Goal: Transaction & Acquisition: Purchase product/service

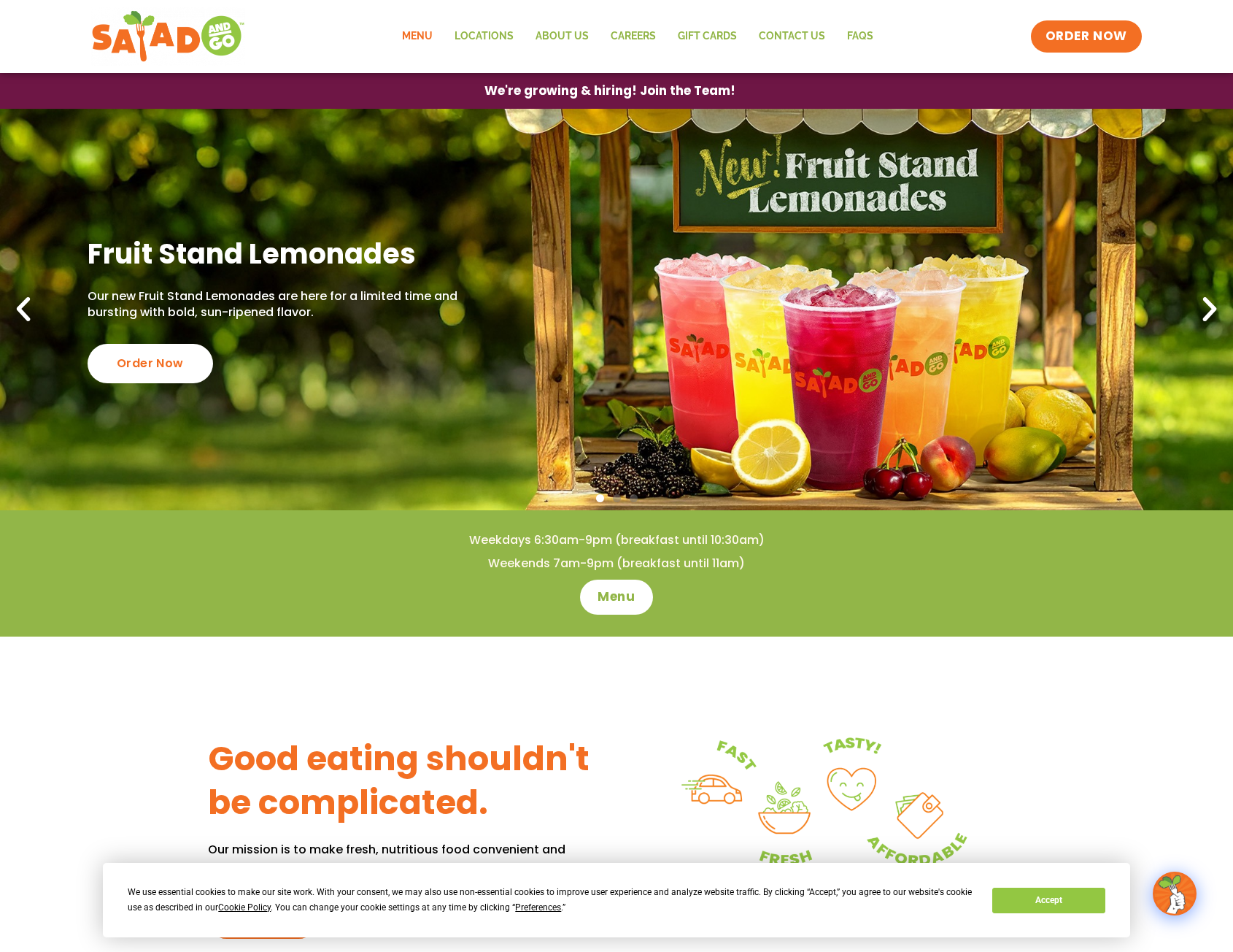
click at [416, 35] on link "Menu" at bounding box center [418, 36] width 52 height 34
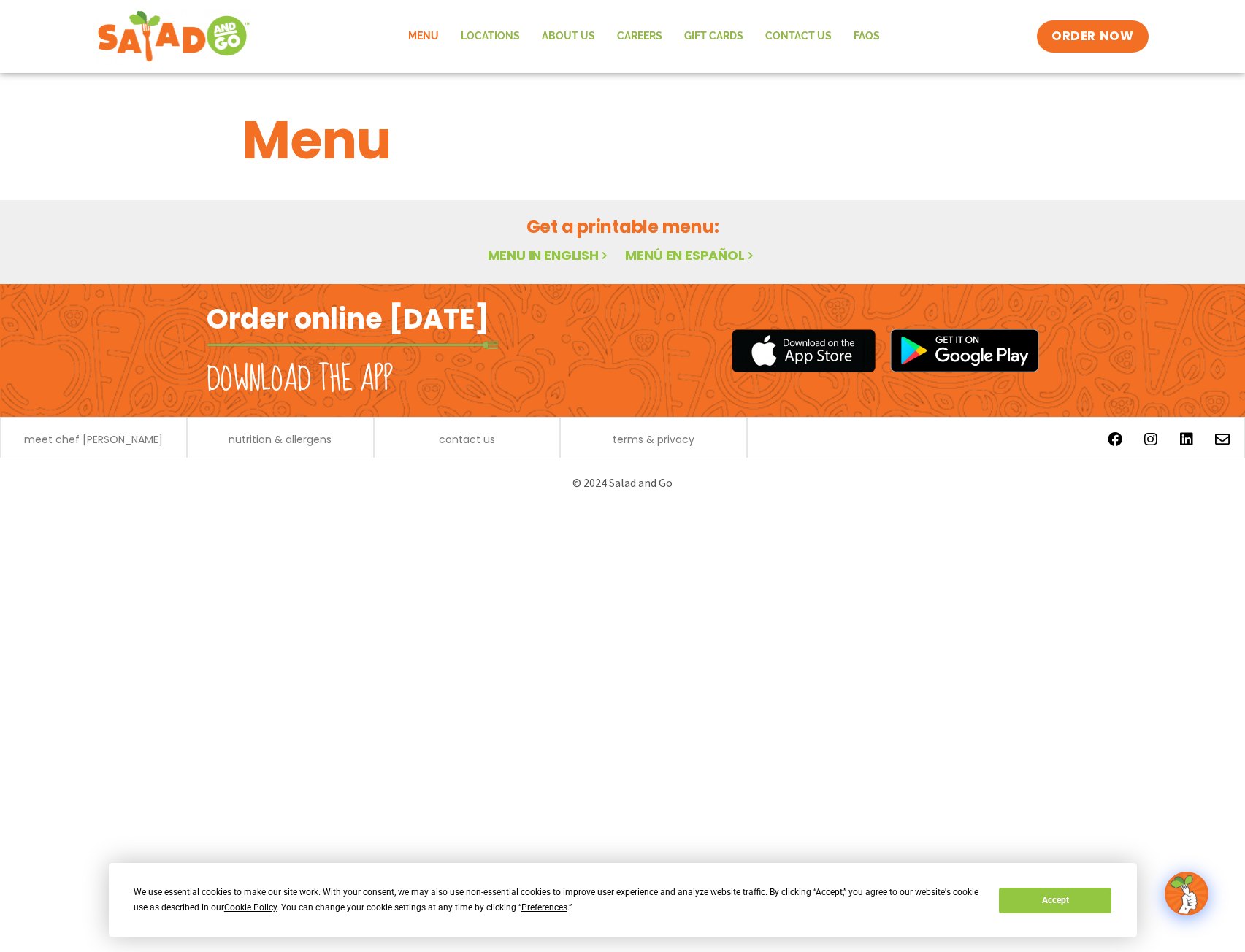
click at [340, 322] on h2 "Order online [DATE]" at bounding box center [348, 319] width 282 height 36
click at [341, 322] on h2 "Order online [DATE]" at bounding box center [348, 319] width 282 height 36
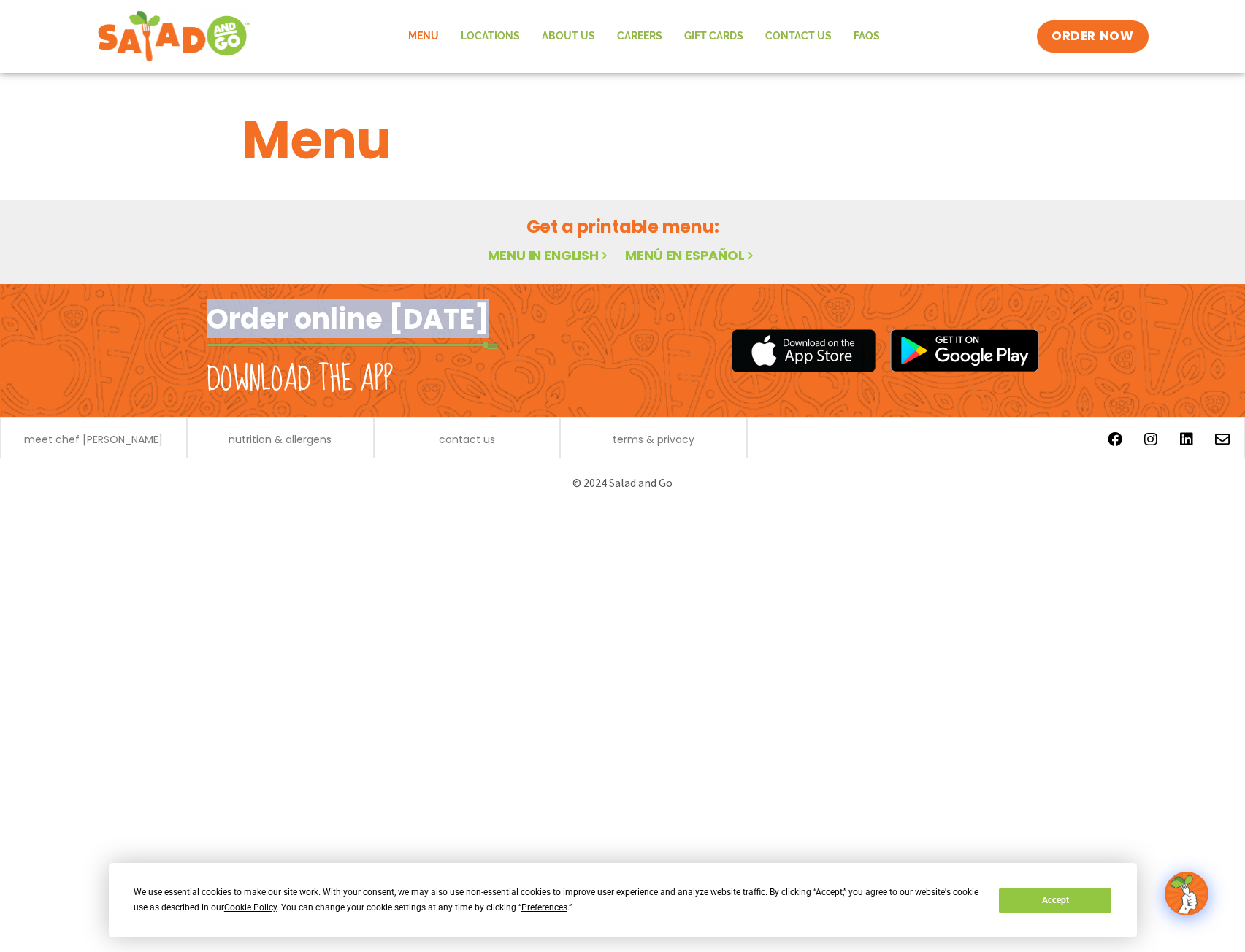
click at [341, 321] on h2 "Order online [DATE]" at bounding box center [348, 319] width 282 height 36
click at [339, 322] on h2 "Order online [DATE]" at bounding box center [348, 319] width 282 height 36
drag, startPoint x: 342, startPoint y: 322, endPoint x: 372, endPoint y: 311, distance: 32.0
click at [343, 322] on h2 "Order online [DATE]" at bounding box center [348, 319] width 282 height 36
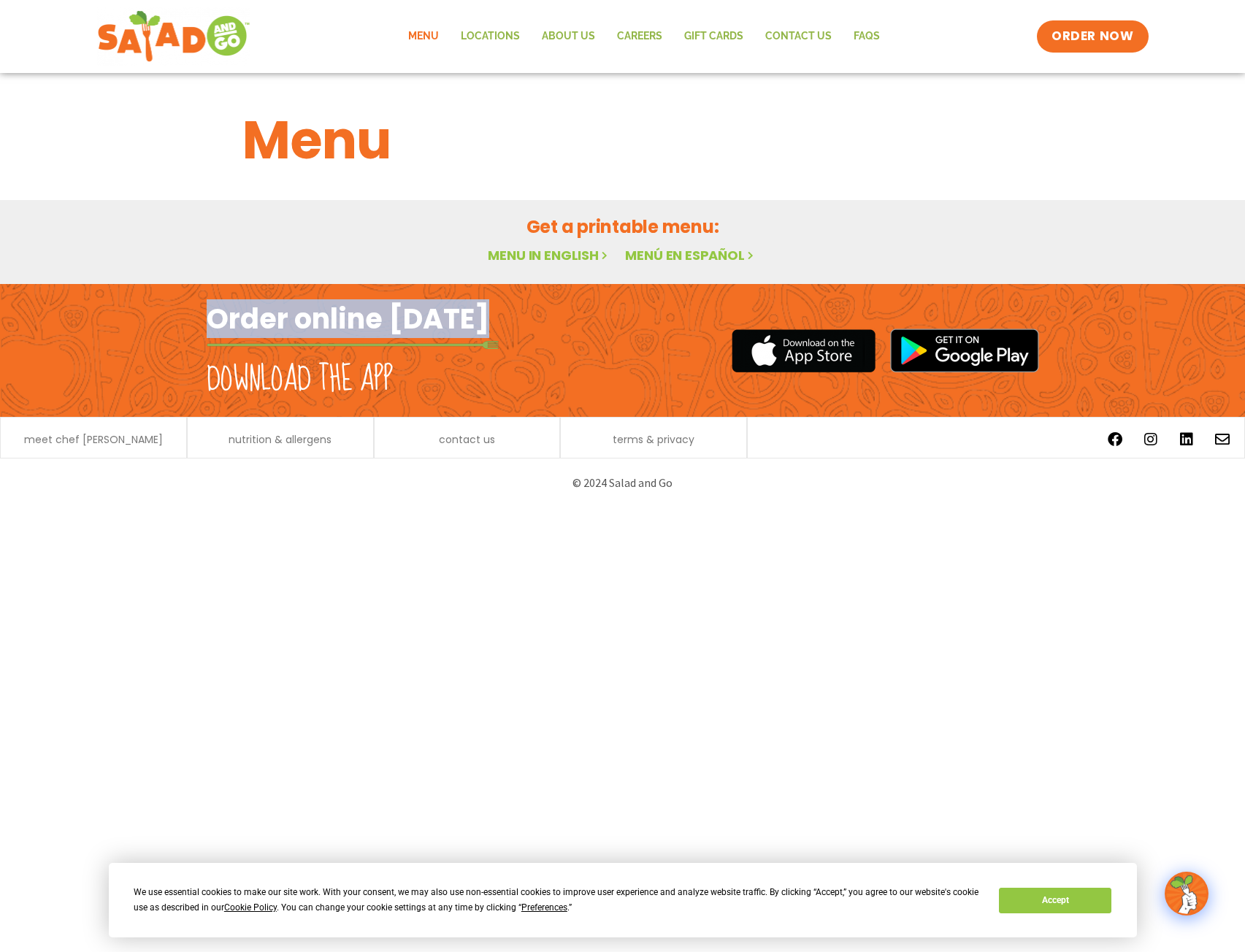
click at [574, 253] on link "Menu in English" at bounding box center [549, 255] width 122 height 19
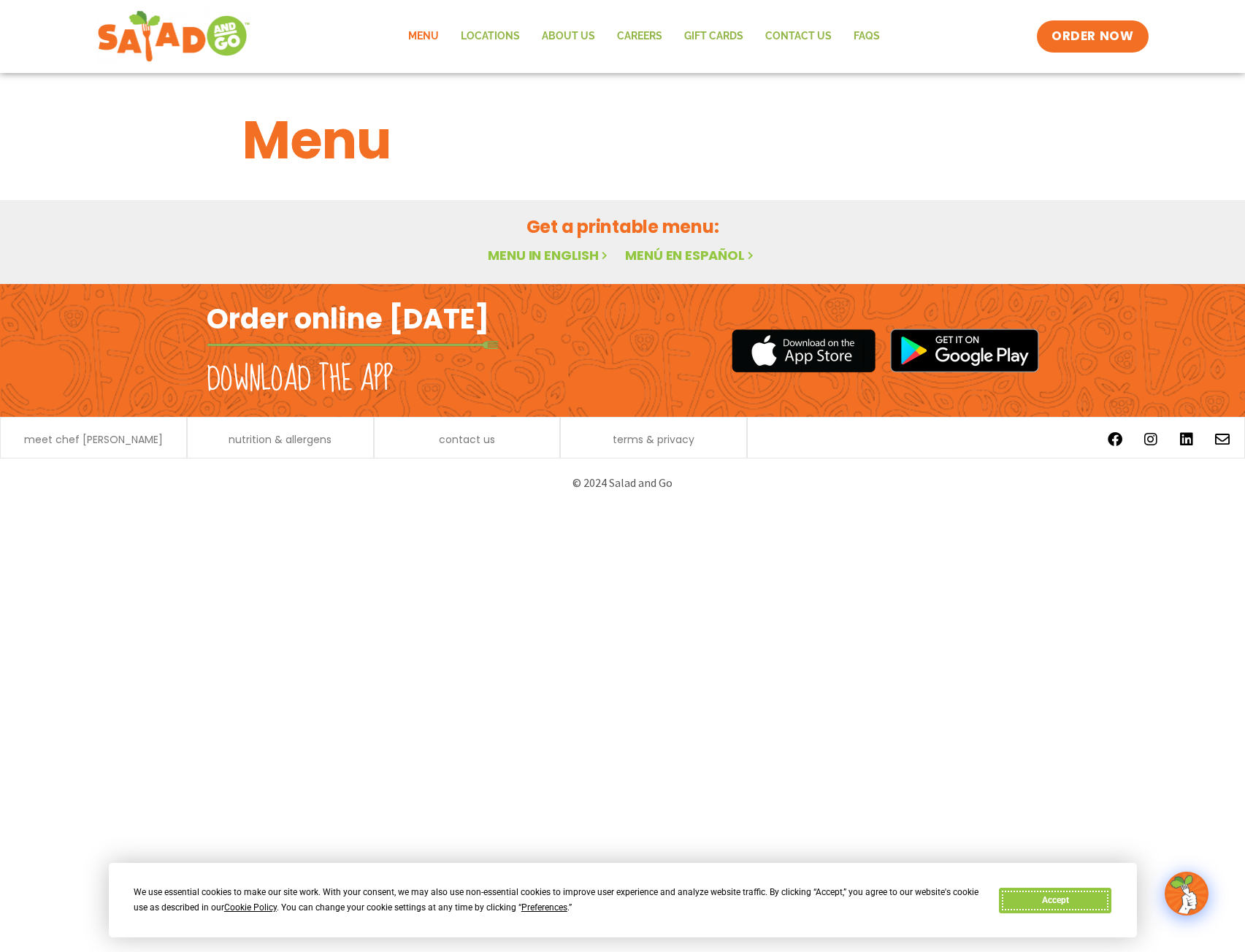
drag, startPoint x: 1059, startPoint y: 897, endPoint x: 1004, endPoint y: 888, distance: 55.7
click at [1058, 896] on button "Accept" at bounding box center [1055, 900] width 112 height 25
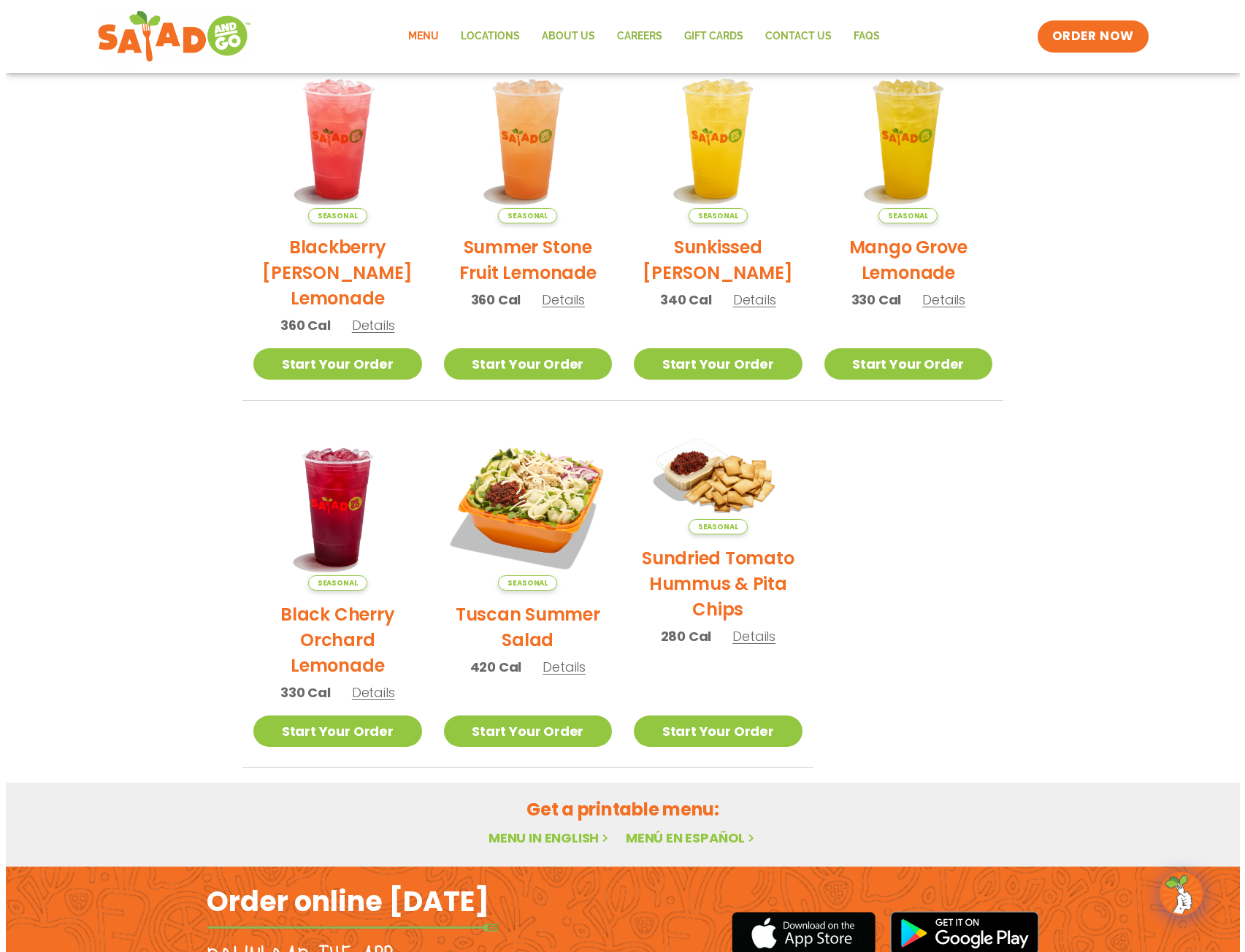
scroll to position [365, 0]
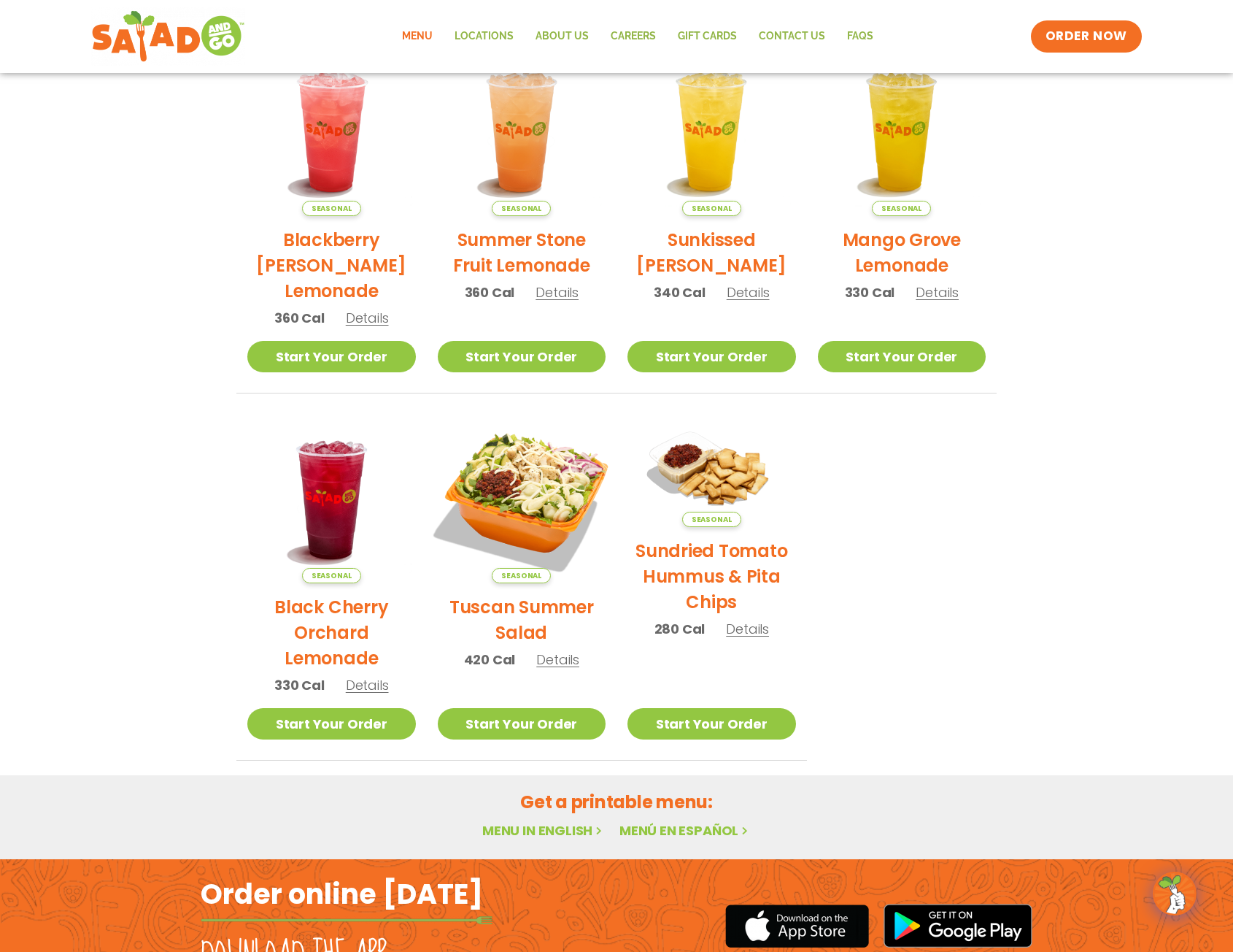
click at [543, 482] on img at bounding box center [521, 499] width 198 height 198
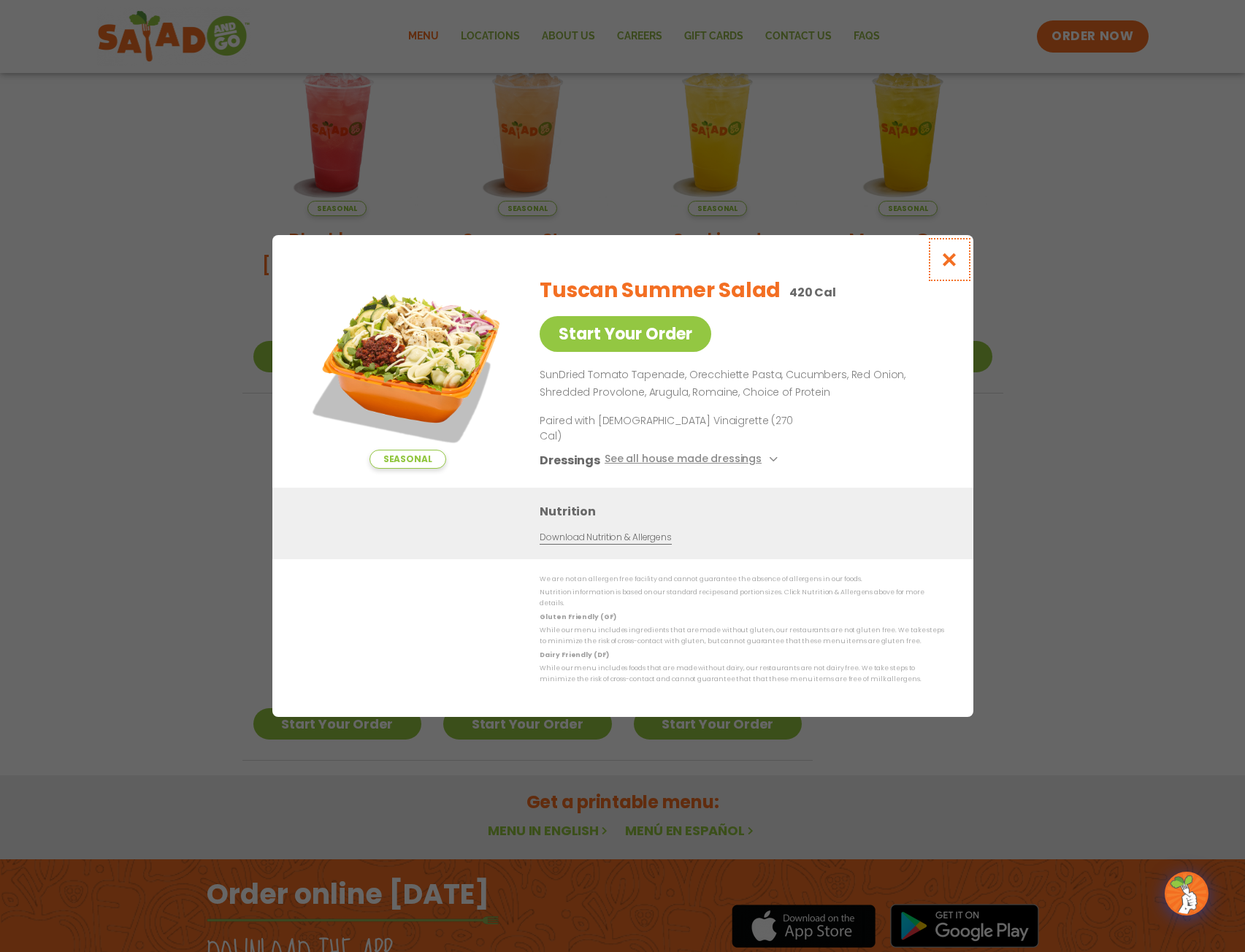
click at [951, 267] on icon "Close modal" at bounding box center [949, 259] width 19 height 15
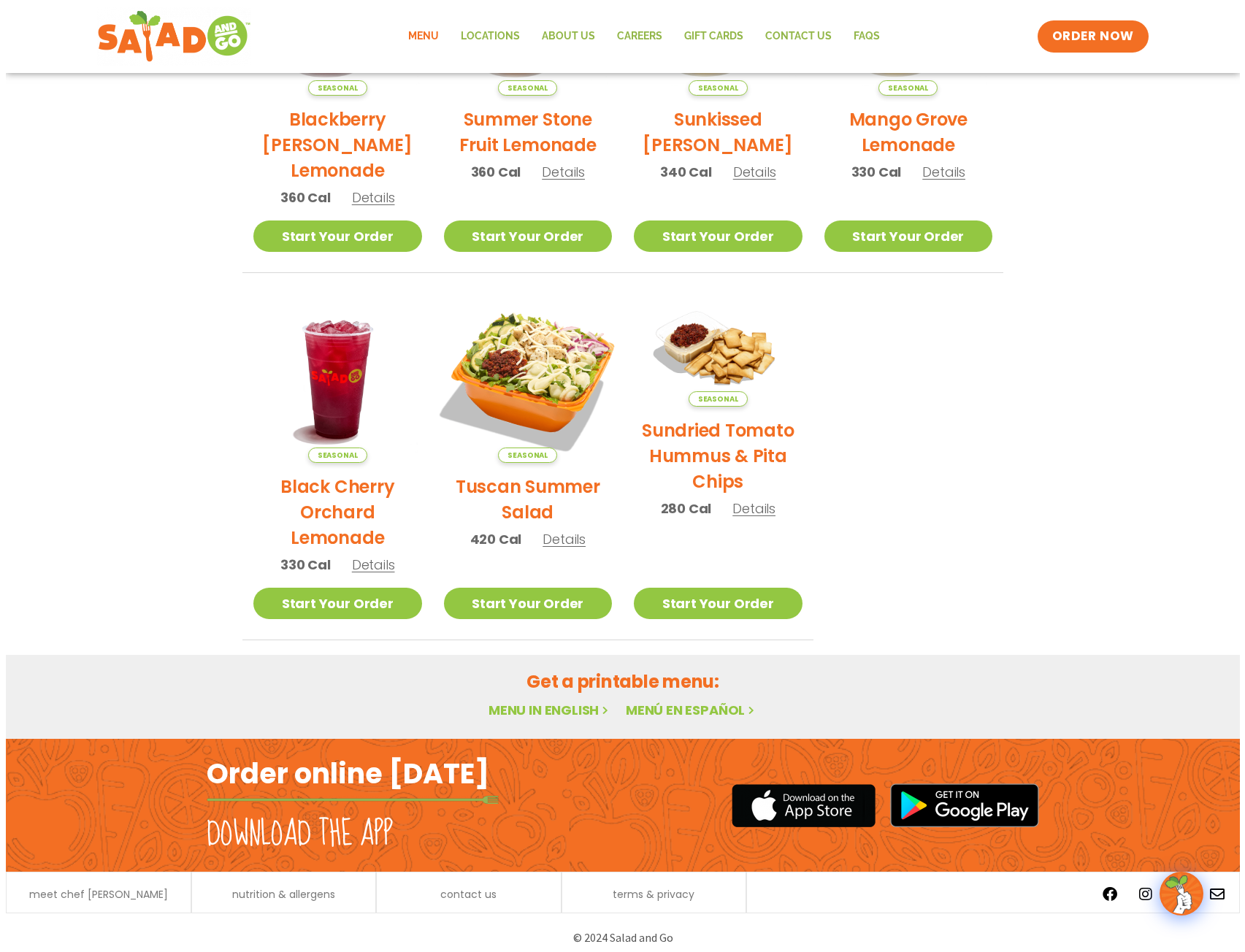
scroll to position [495, 0]
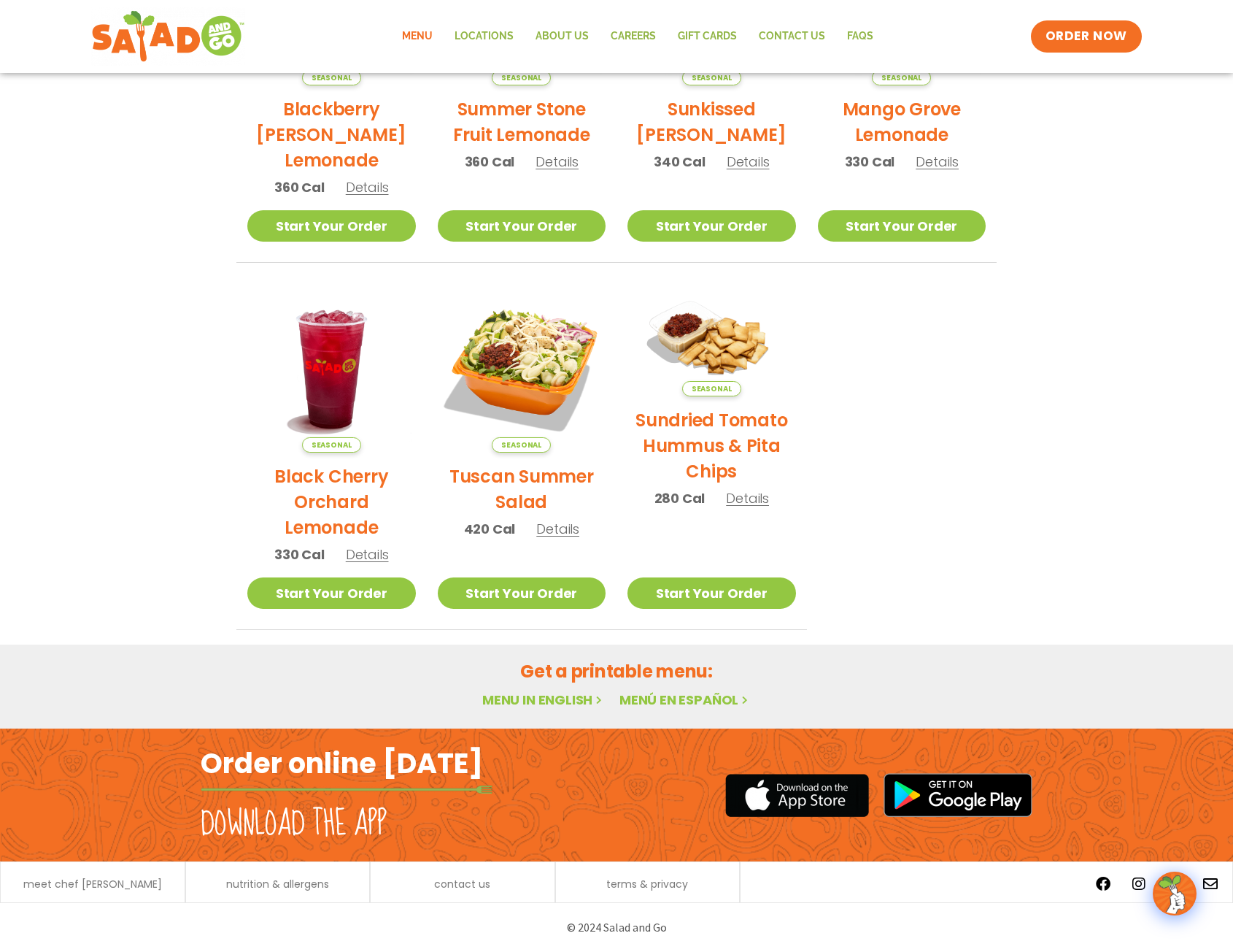
click at [708, 345] on img at bounding box center [712, 341] width 168 height 112
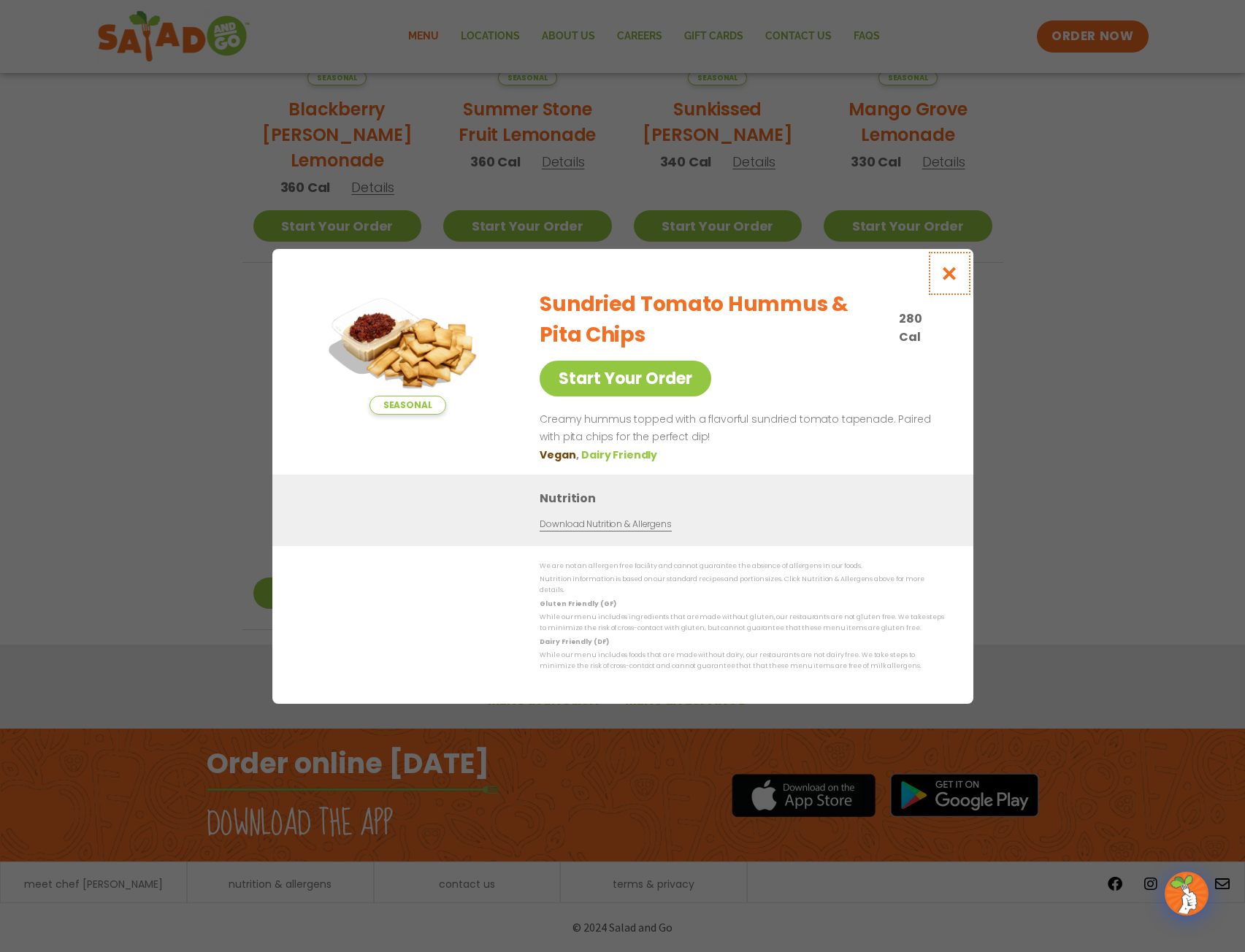
click at [949, 276] on icon "Close modal" at bounding box center [949, 273] width 19 height 15
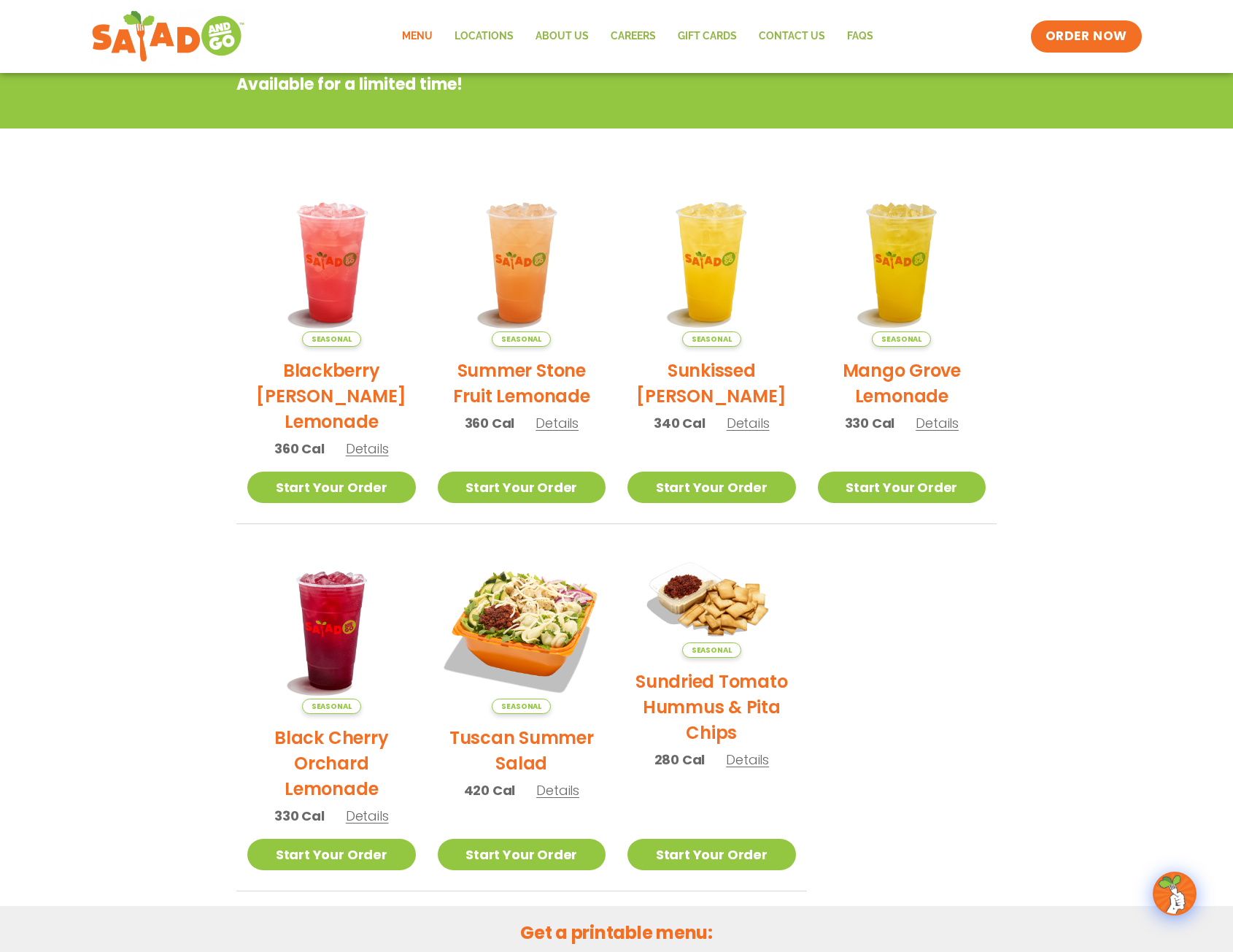
scroll to position [0, 0]
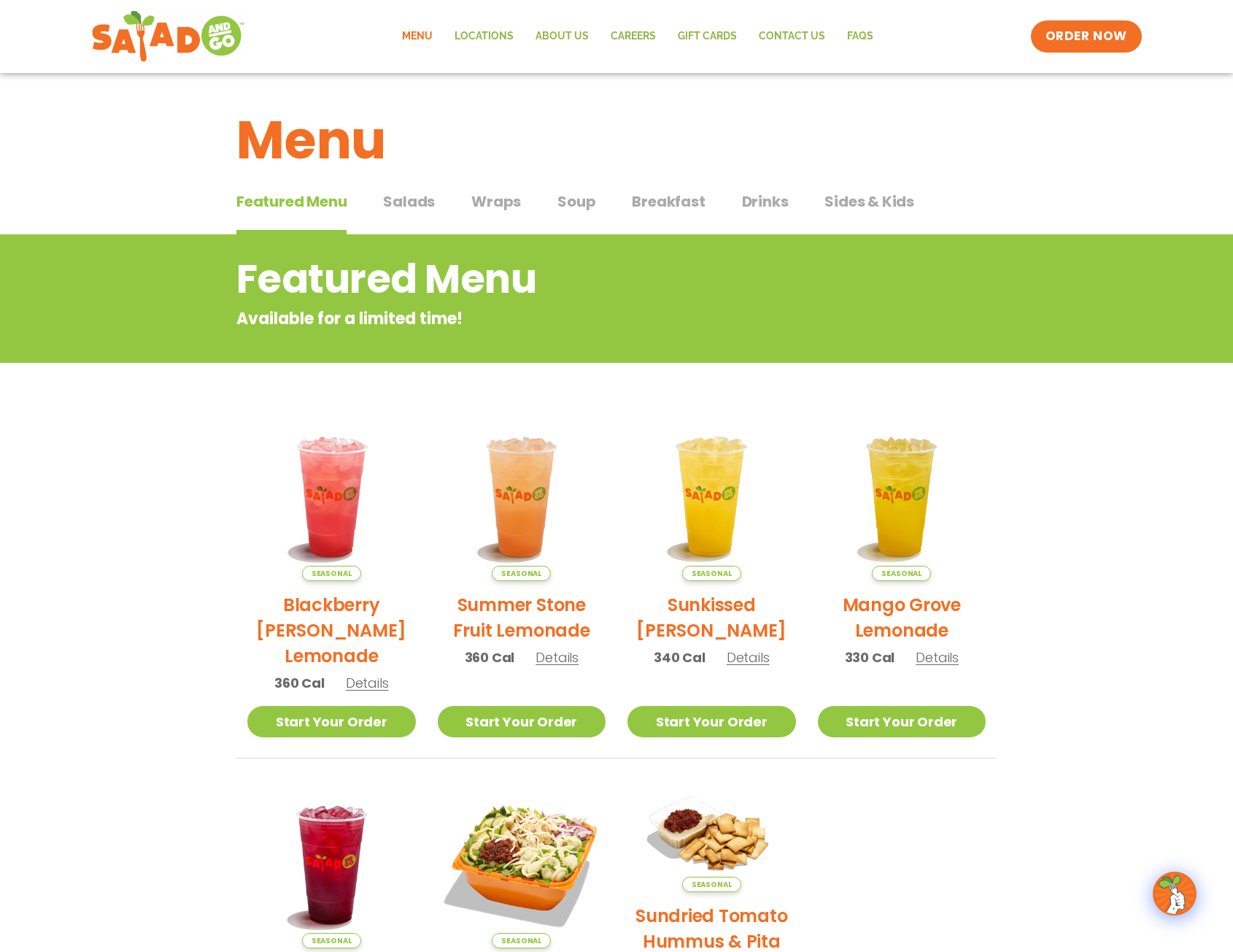
click at [418, 198] on span "Salads" at bounding box center [408, 201] width 51 height 21
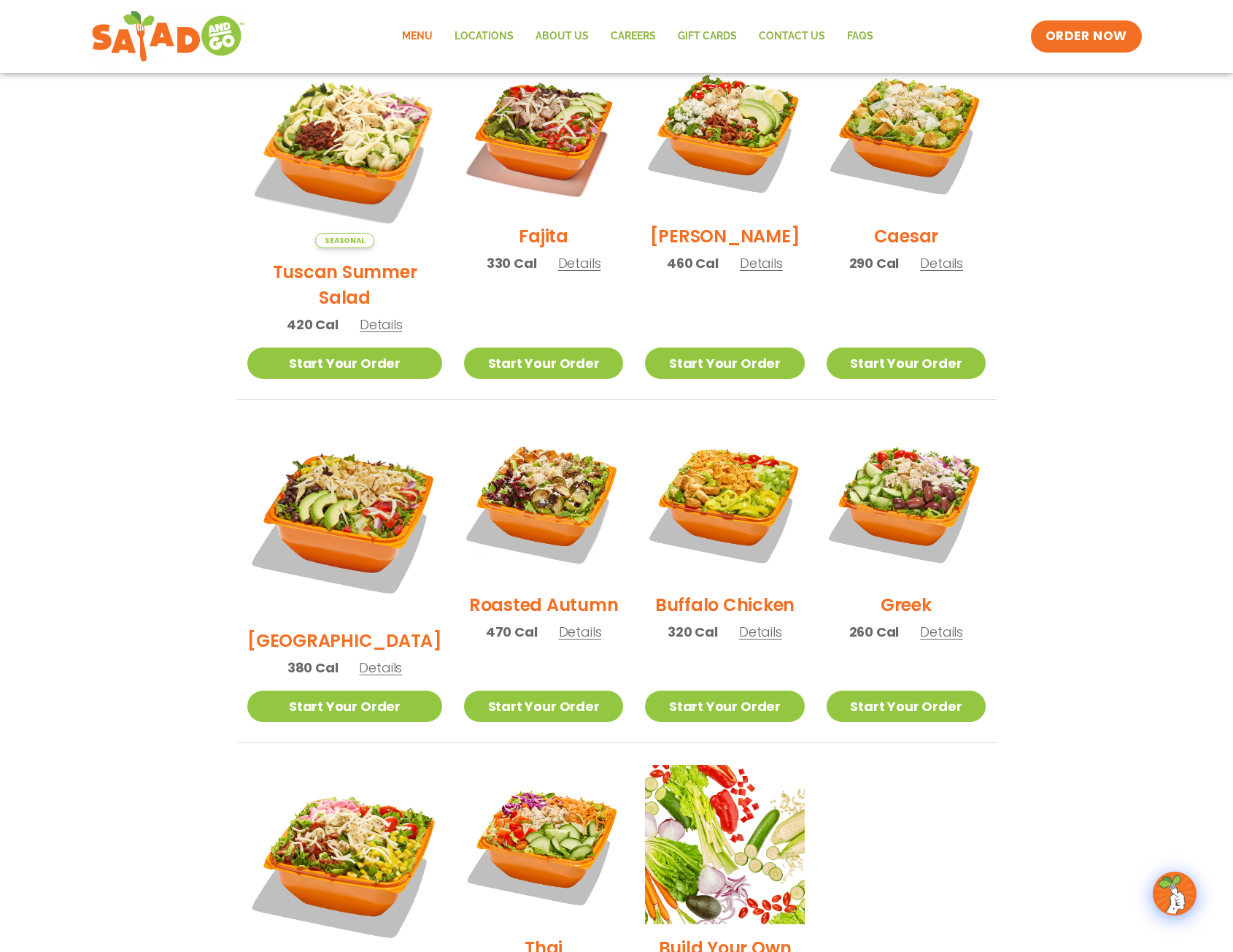
scroll to position [438, 0]
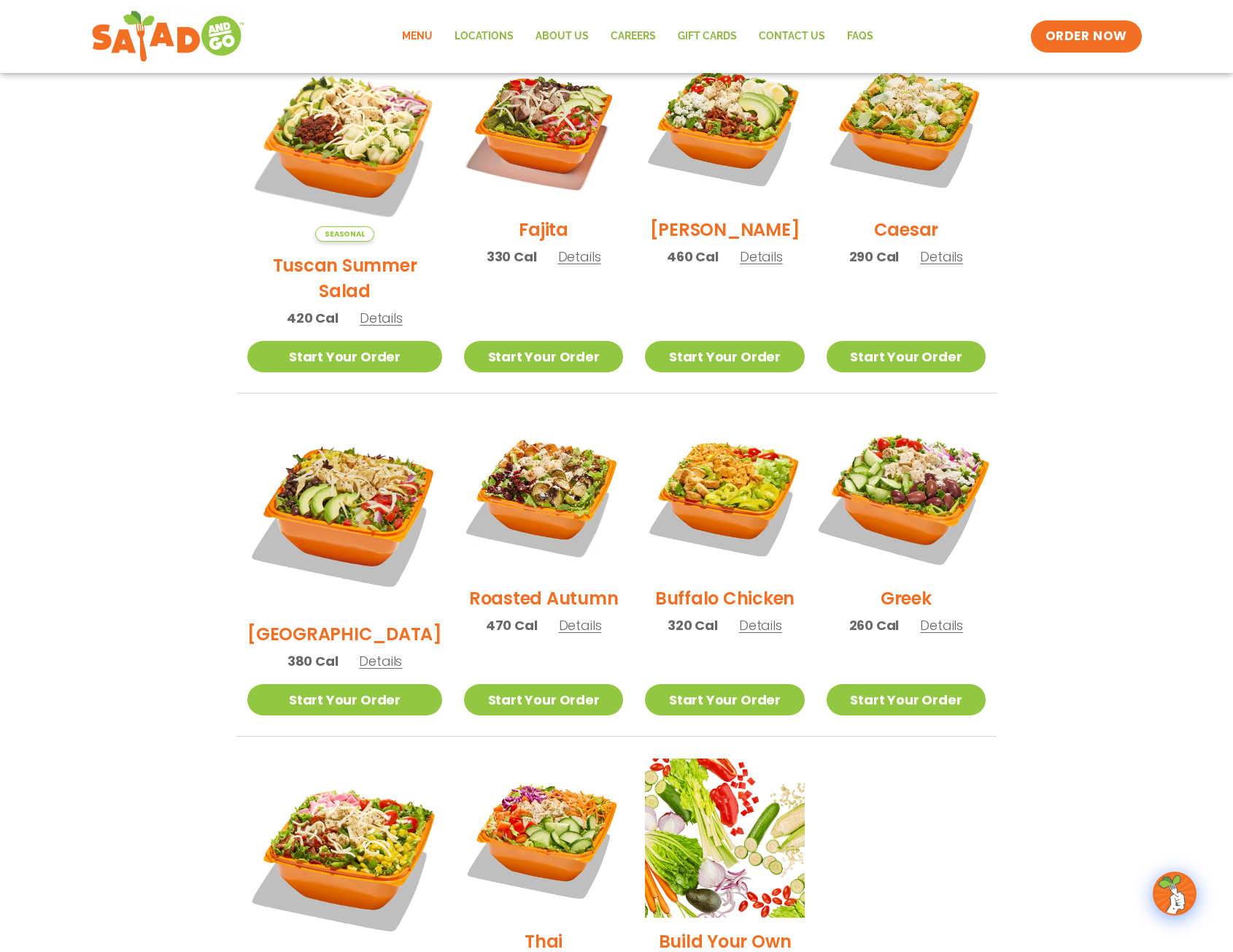
click at [886, 448] on img at bounding box center [906, 495] width 187 height 187
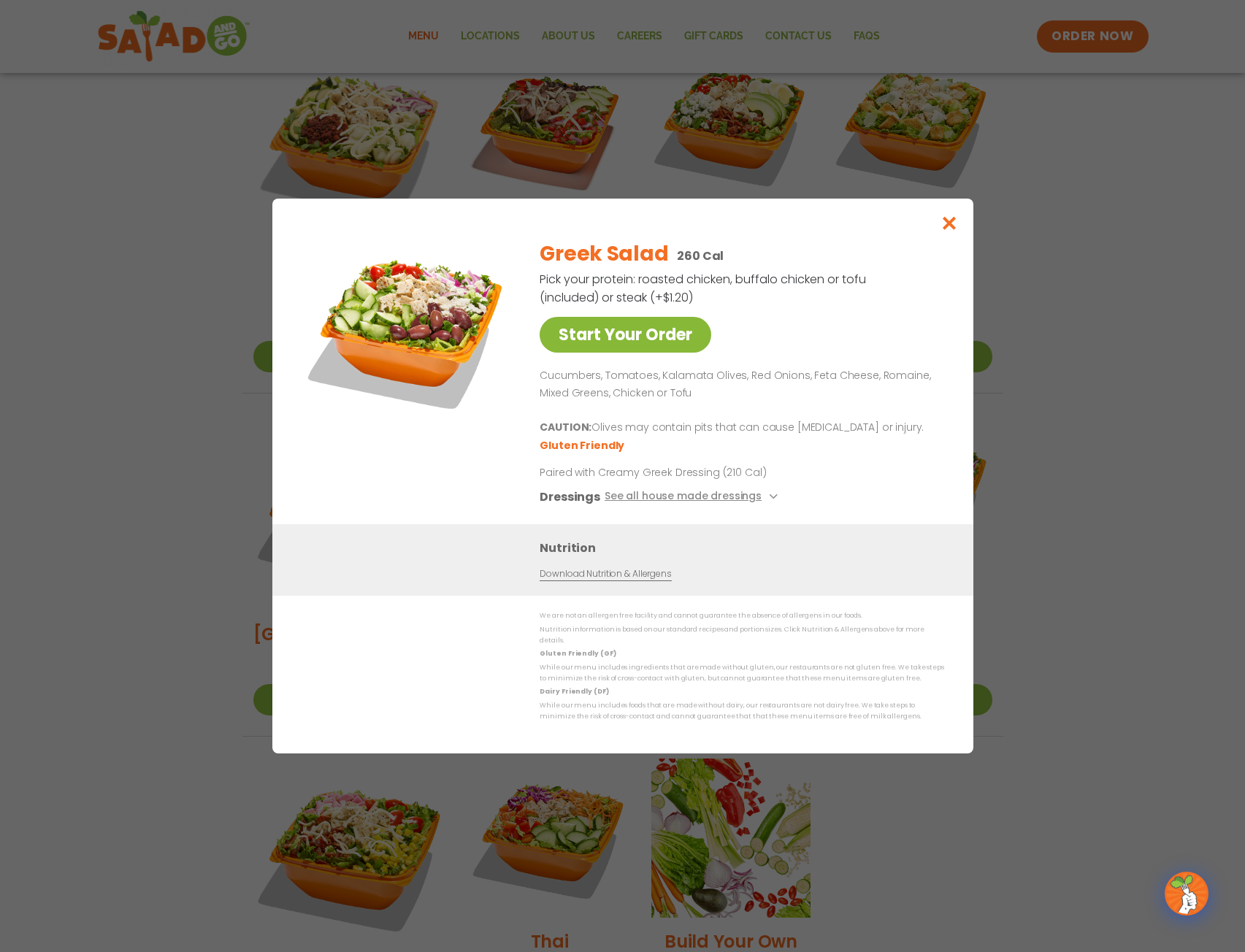
click at [614, 341] on link "Start Your Order" at bounding box center [625, 334] width 172 height 36
click at [945, 222] on icon "Close modal" at bounding box center [949, 222] width 19 height 15
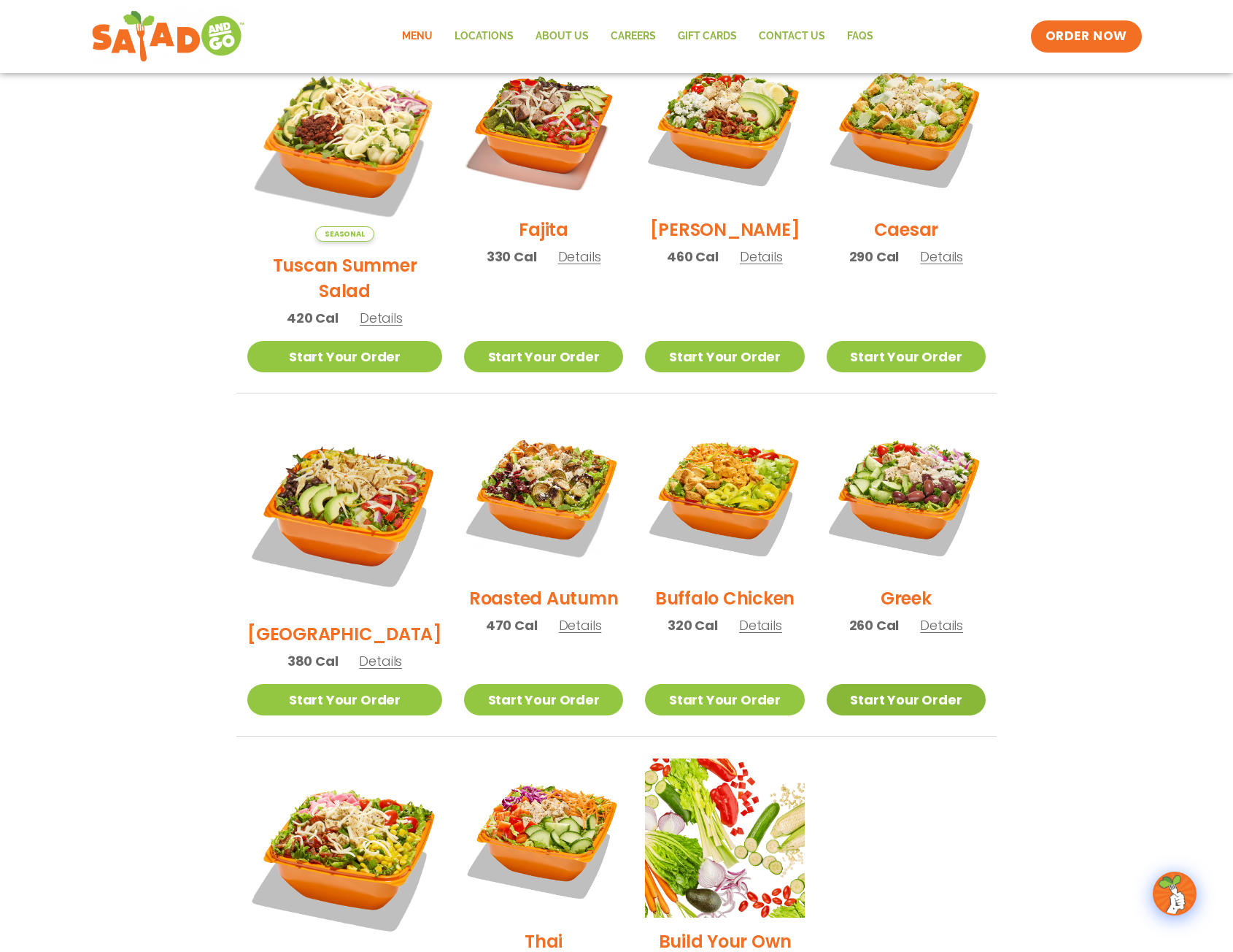
click at [914, 684] on link "Start Your Order" at bounding box center [906, 700] width 159 height 32
